Goal: Task Accomplishment & Management: Manage account settings

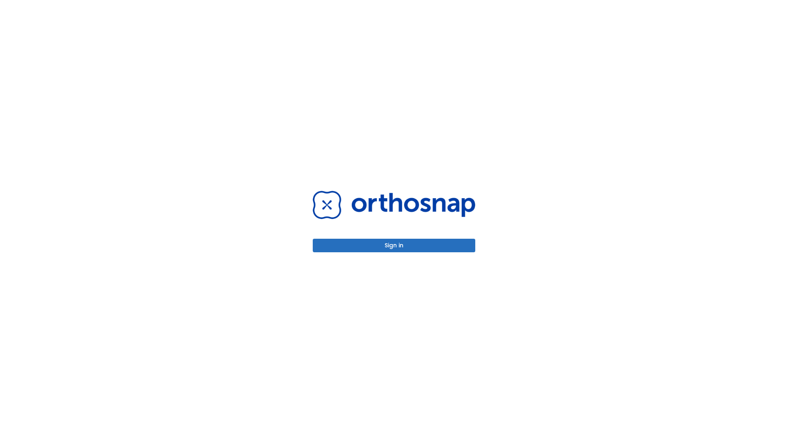
click at [394, 246] on button "Sign in" at bounding box center [394, 246] width 163 height 14
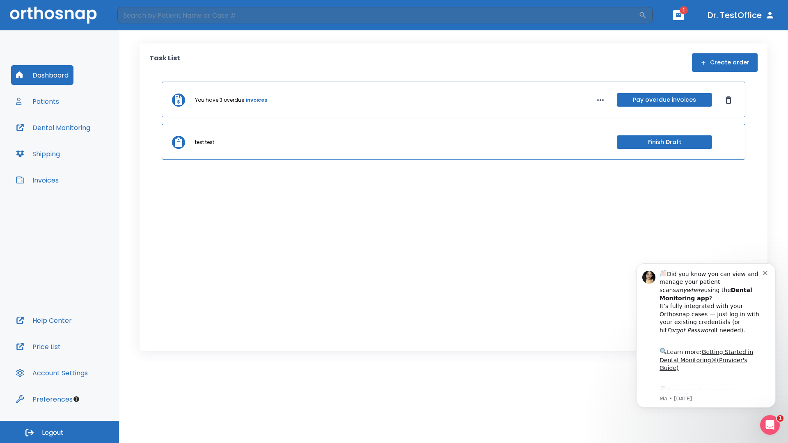
click at [60, 432] on span "Logout" at bounding box center [53, 433] width 22 height 9
